Goal: Task Accomplishment & Management: Use online tool/utility

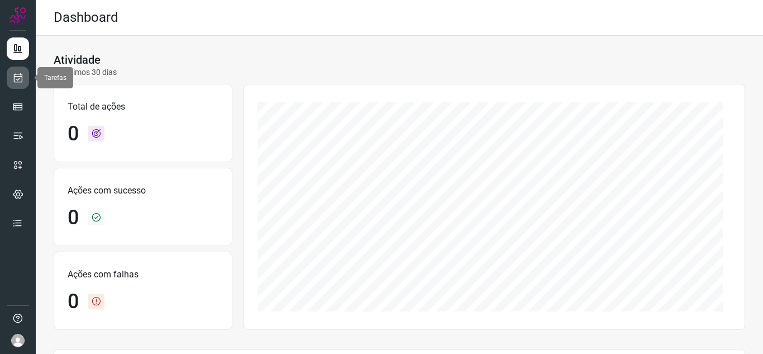
click at [10, 84] on link at bounding box center [18, 77] width 22 height 22
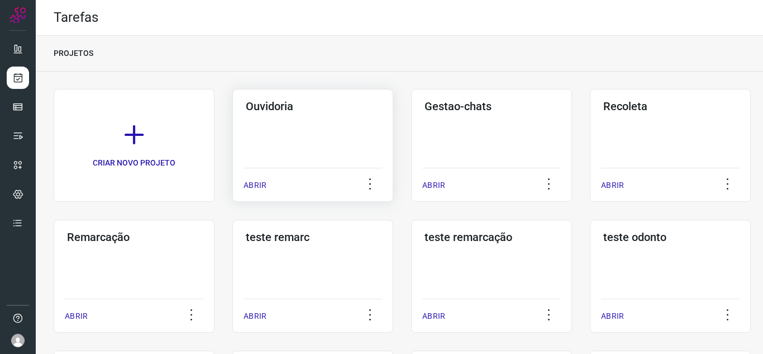
click at [261, 187] on p "ABRIR" at bounding box center [255, 185] width 23 height 12
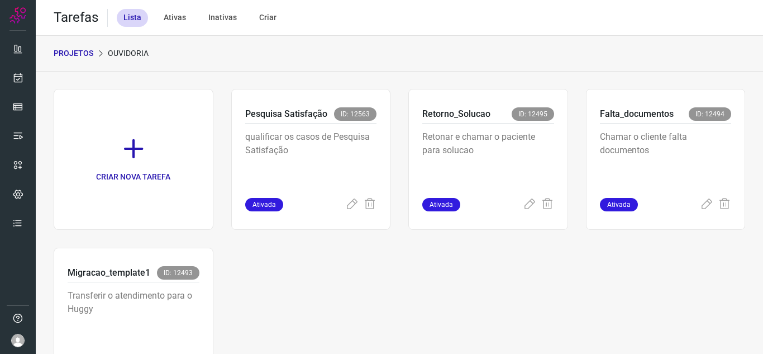
drag, startPoint x: 669, startPoint y: 66, endPoint x: 631, endPoint y: 72, distance: 37.8
click at [669, 66] on div "PROJETOS Ouvidoria" at bounding box center [399, 54] width 727 height 36
click at [523, 201] on icon at bounding box center [529, 204] width 13 height 13
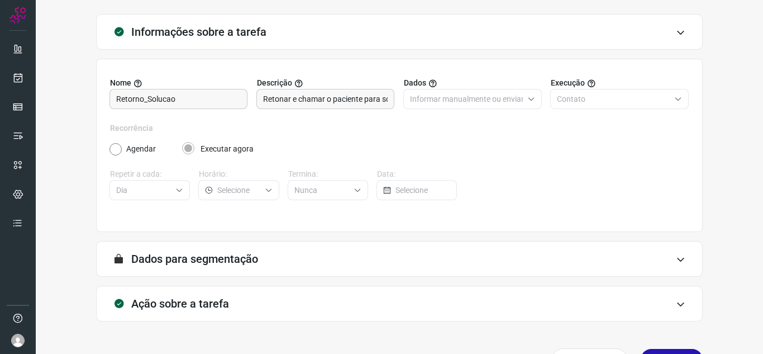
scroll to position [83, 0]
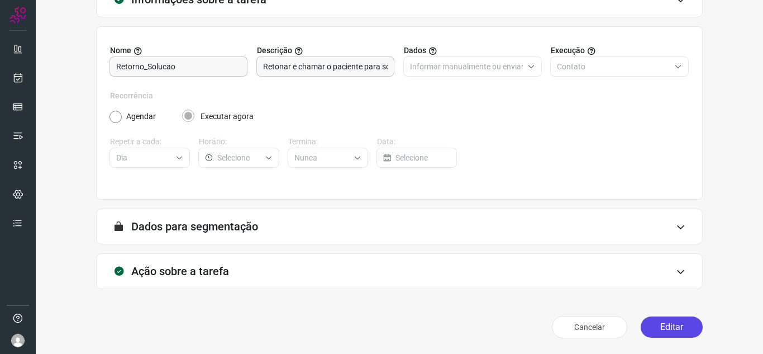
click at [676, 320] on button "Editar" at bounding box center [672, 326] width 62 height 21
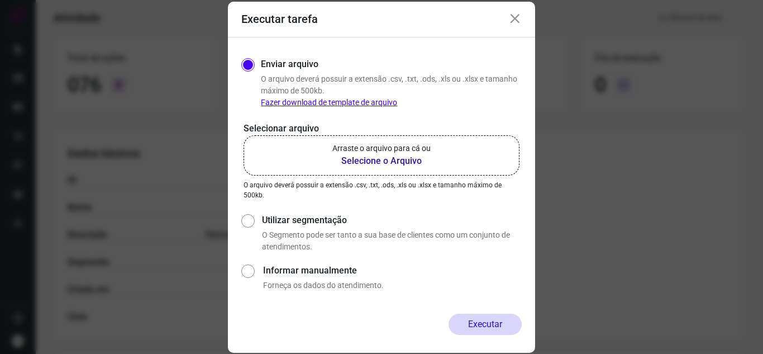
click at [428, 148] on p "Arraste o arquivo para cá ou" at bounding box center [381, 148] width 98 height 12
click at [0, 0] on input "Arraste o arquivo para cá ou Selecione o Arquivo" at bounding box center [0, 0] width 0 height 0
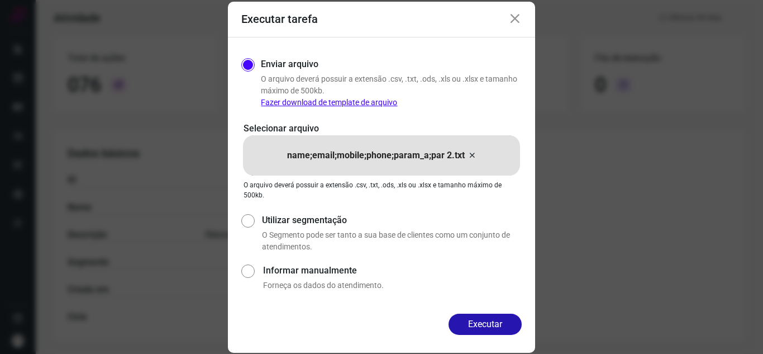
click at [504, 327] on button "Executar" at bounding box center [485, 323] width 73 height 21
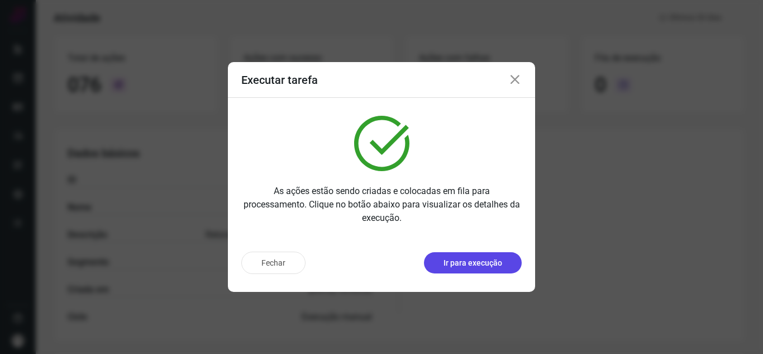
click at [497, 262] on p "Ir para execução" at bounding box center [472, 263] width 59 height 12
